Goal: Task Accomplishment & Management: Manage account settings

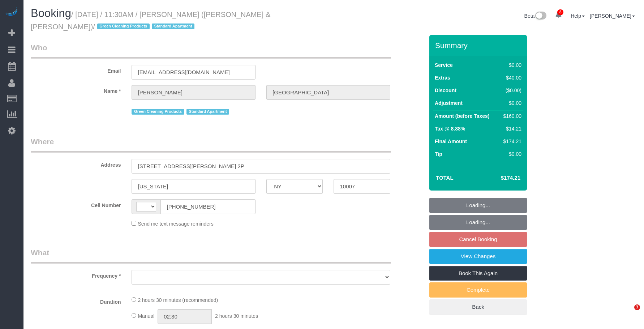
select select "NY"
select select "number:89"
select select "number:90"
select select "number:15"
select select "number:6"
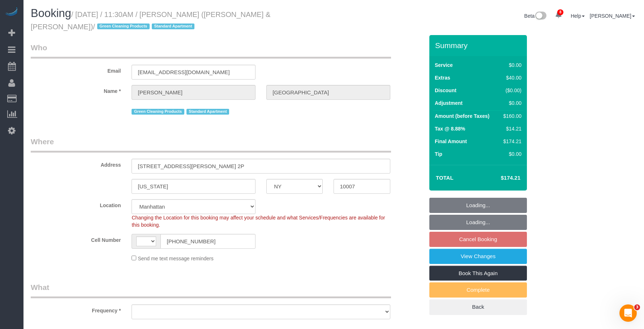
select select "string:[GEOGRAPHIC_DATA]"
select select "string:stripe-pm_1PoAmE4VGloSiKo7yWsxKTvS"
select select "1"
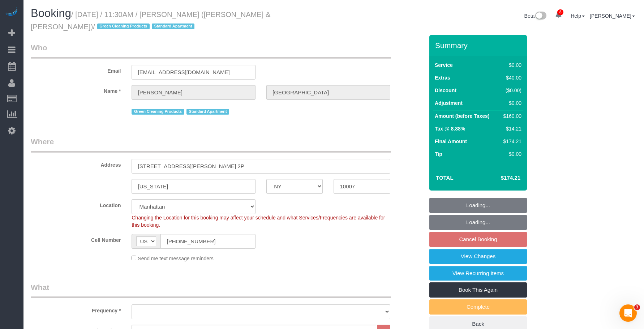
select select "object:952"
select select "1"
drag, startPoint x: 217, startPoint y: 240, endPoint x: 122, endPoint y: 245, distance: 95.1
click at [122, 245] on div "Cell Number AF AL DZ AD AO AI AQ AG AR AM AW AU AT AZ BS BH BD BB BY BE BZ BJ B…" at bounding box center [227, 241] width 404 height 15
select select "object:1428"
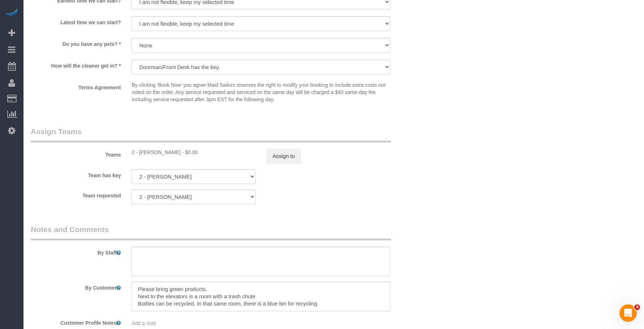
scroll to position [975, 0]
